Goal: Information Seeking & Learning: Learn about a topic

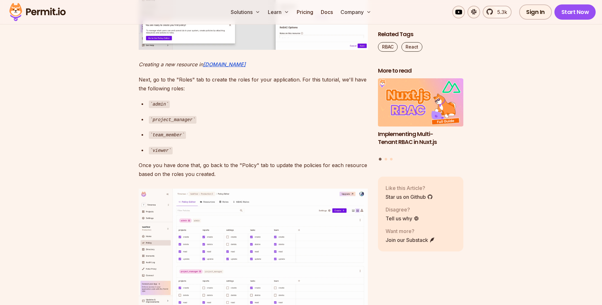
scroll to position [2857, 0]
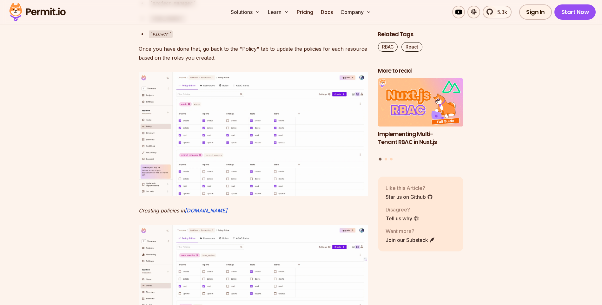
click at [222, 196] on img at bounding box center [253, 133] width 229 height 123
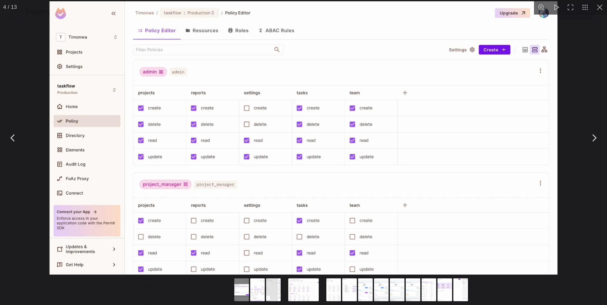
click at [156, 298] on div "You can close this modal content with the ESC key" at bounding box center [303, 290] width 607 height 29
click at [173, 285] on div "You can close this modal content with the ESC key" at bounding box center [303, 290] width 607 height 29
click at [249, 288] on div "You can close this modal content with the ESC key" at bounding box center [440, 290] width 413 height 29
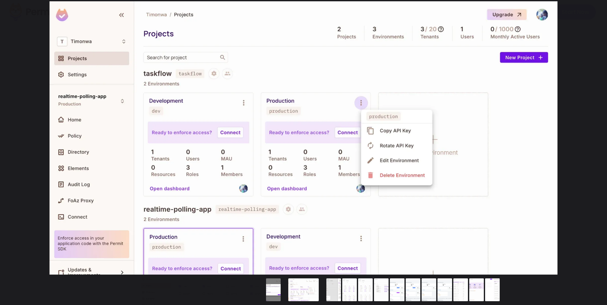
click at [277, 288] on button "Go to slide #1" at bounding box center [273, 290] width 30 height 23
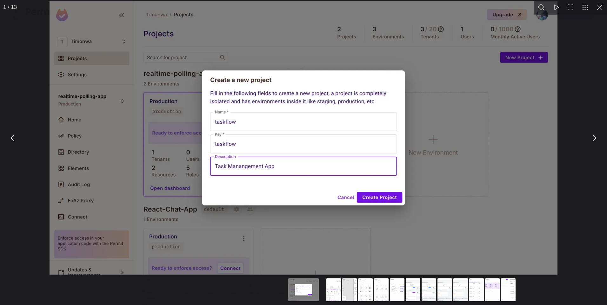
click at [331, 292] on button "Go to slide #2" at bounding box center [333, 290] width 30 height 23
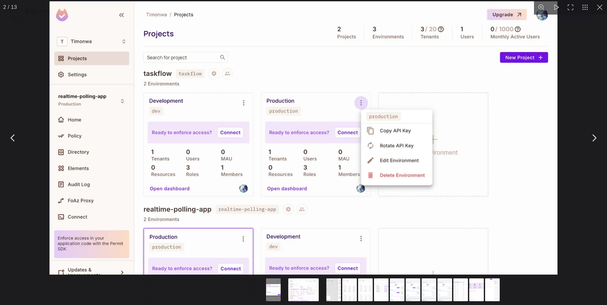
click at [330, 292] on button "Go to slide #3" at bounding box center [333, 290] width 30 height 23
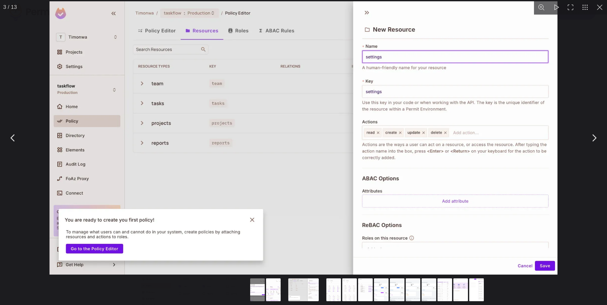
click at [190, 286] on div "You can close this modal content with the ESC key" at bounding box center [303, 290] width 607 height 29
click at [597, 8] on button "You can close this modal content with the ESC key" at bounding box center [599, 7] width 15 height 15
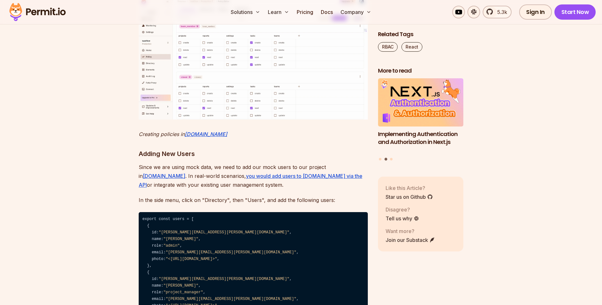
scroll to position [3079, 0]
